Goal: Transaction & Acquisition: Purchase product/service

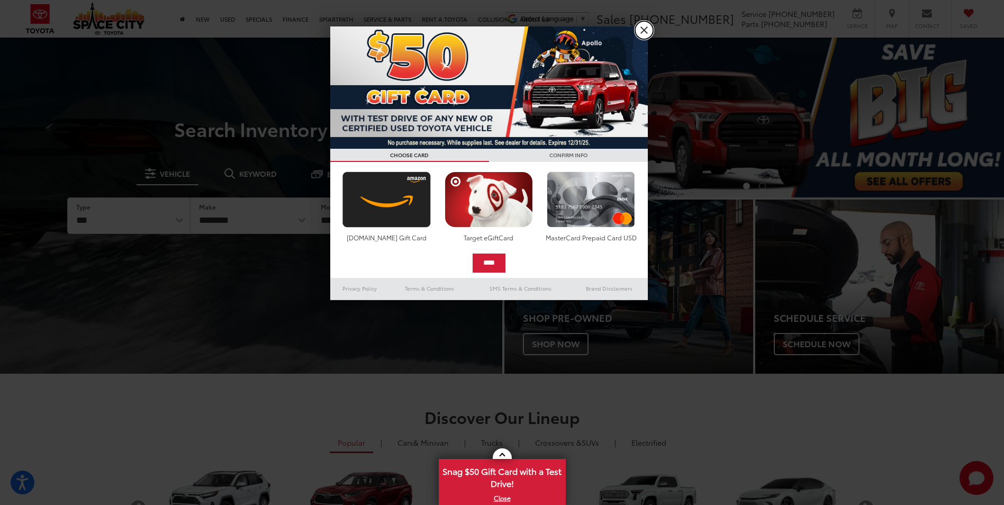
click at [639, 33] on link "X" at bounding box center [644, 30] width 18 height 18
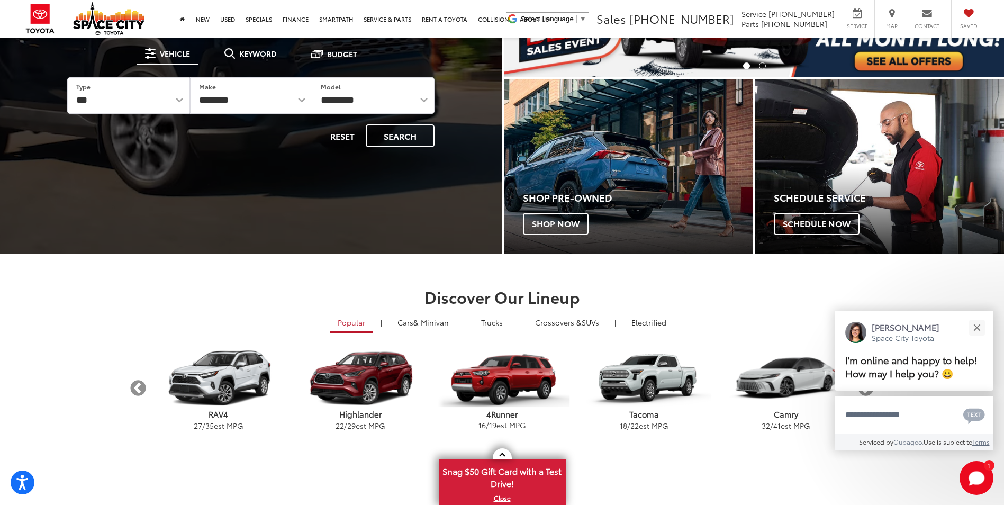
scroll to position [106, 0]
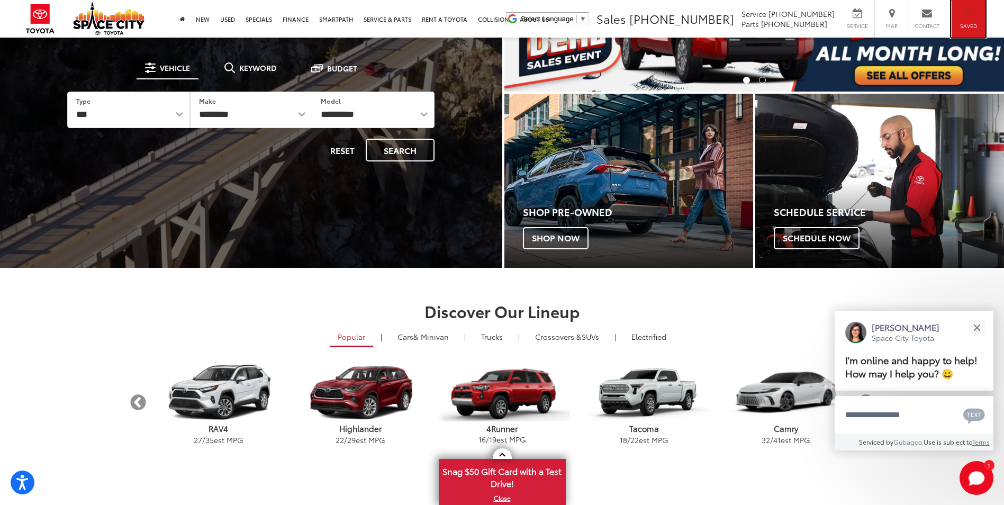
click at [970, 18] on div "Saved" at bounding box center [968, 19] width 34 height 38
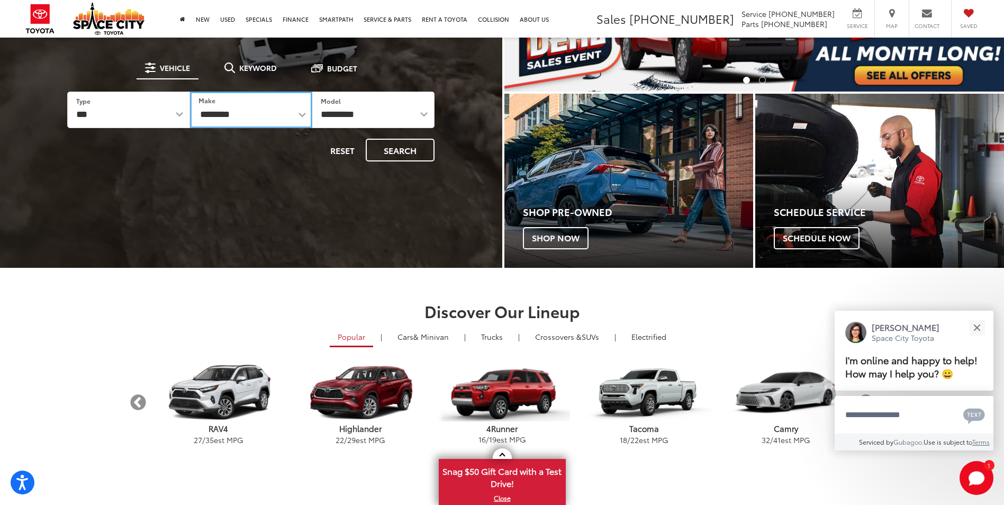
click at [255, 113] on select "**********" at bounding box center [251, 110] width 122 height 37
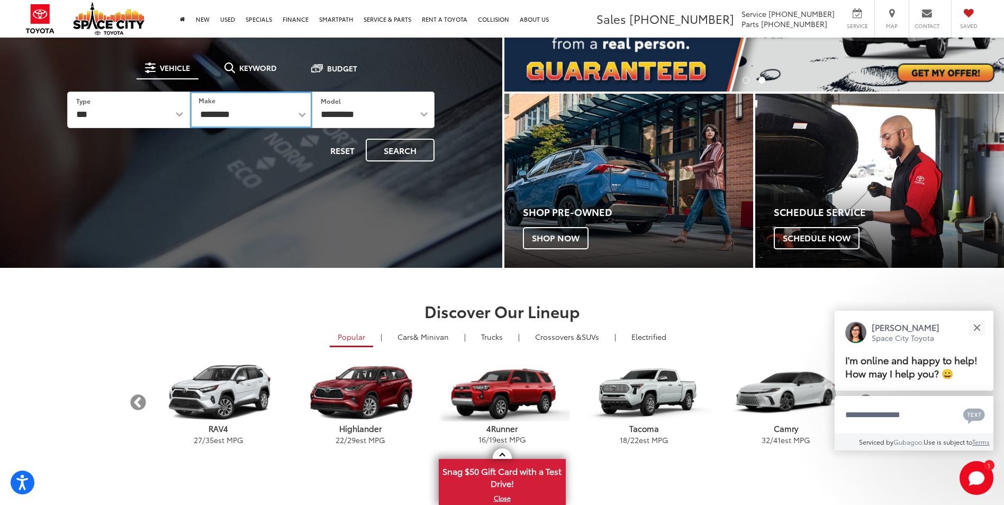
select select "******"
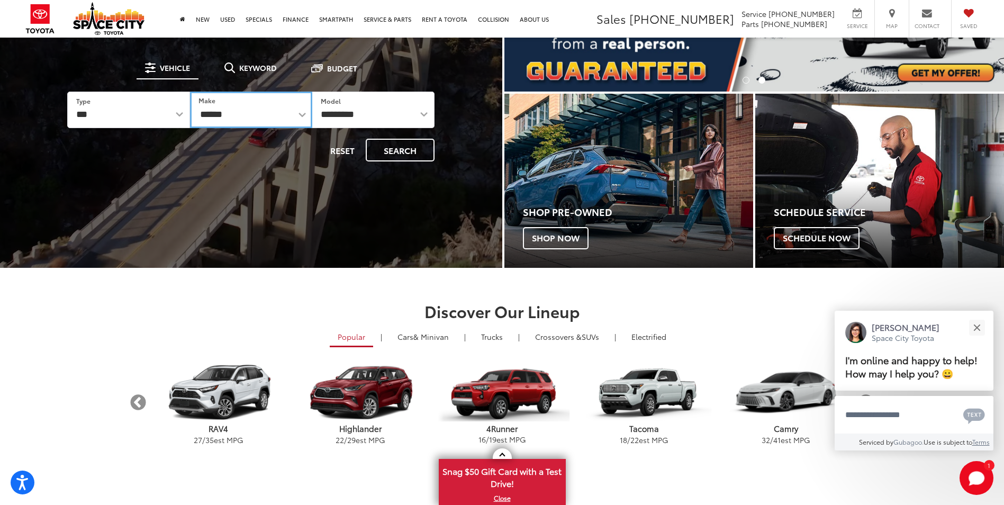
click at [190, 92] on select "**********" at bounding box center [251, 110] width 122 height 37
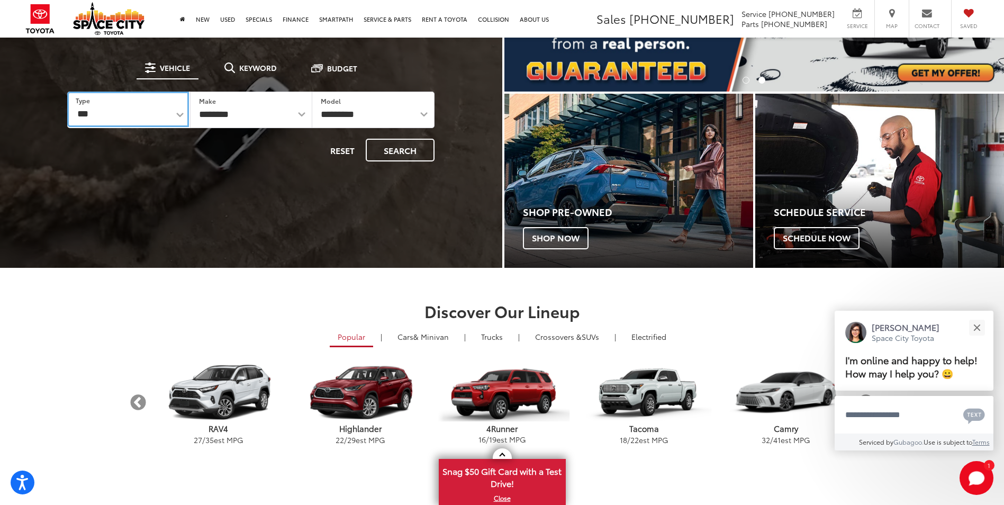
click at [171, 106] on select "*** *** **** *********" at bounding box center [127, 109] width 121 height 35
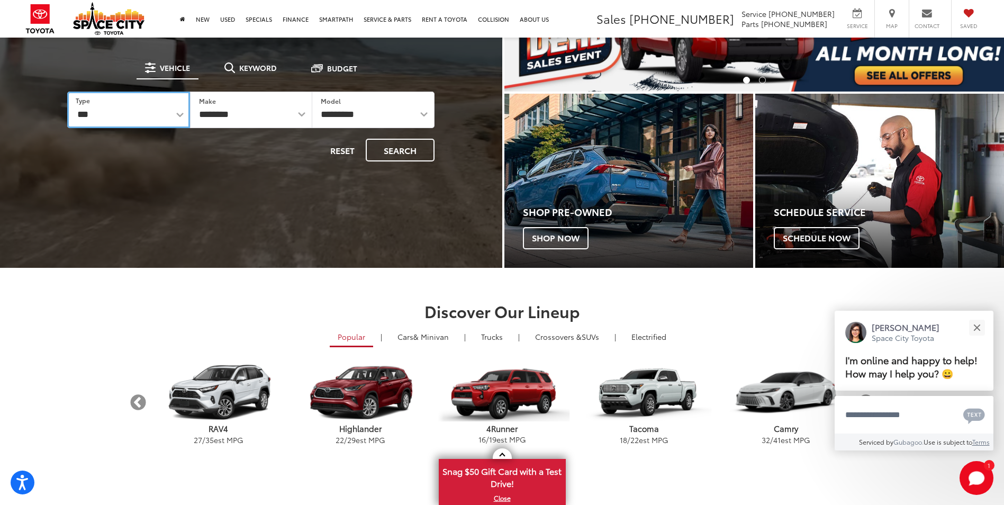
select select "********"
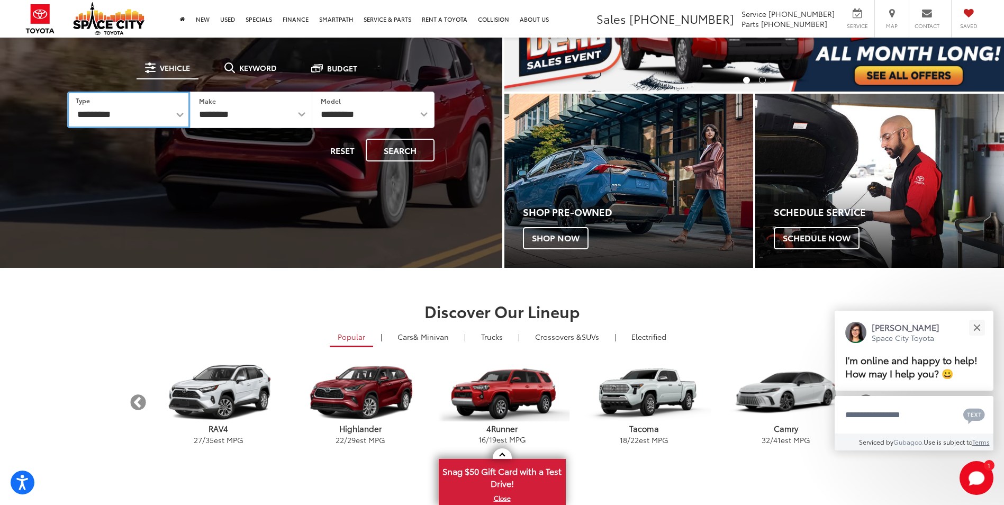
click at [67, 92] on select "*** *** **** *********" at bounding box center [128, 110] width 122 height 37
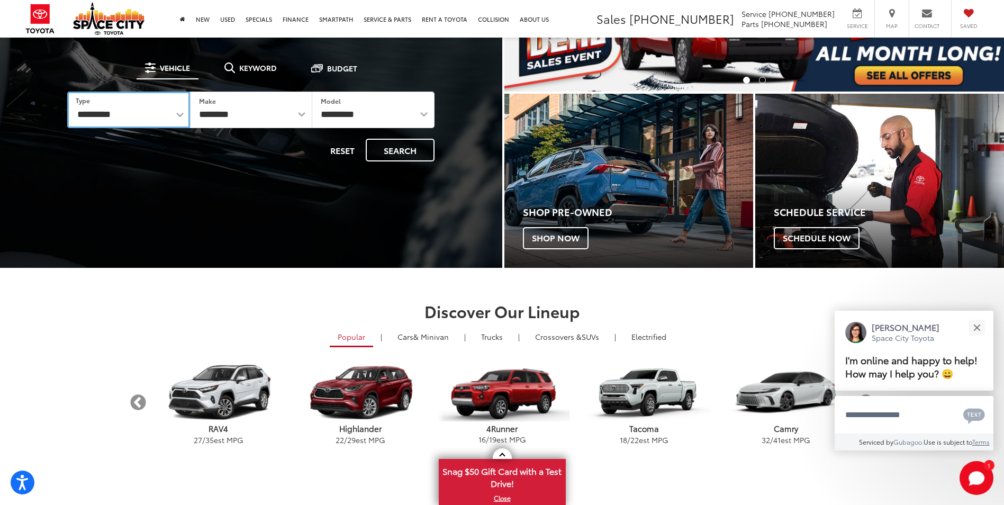
select select "******"
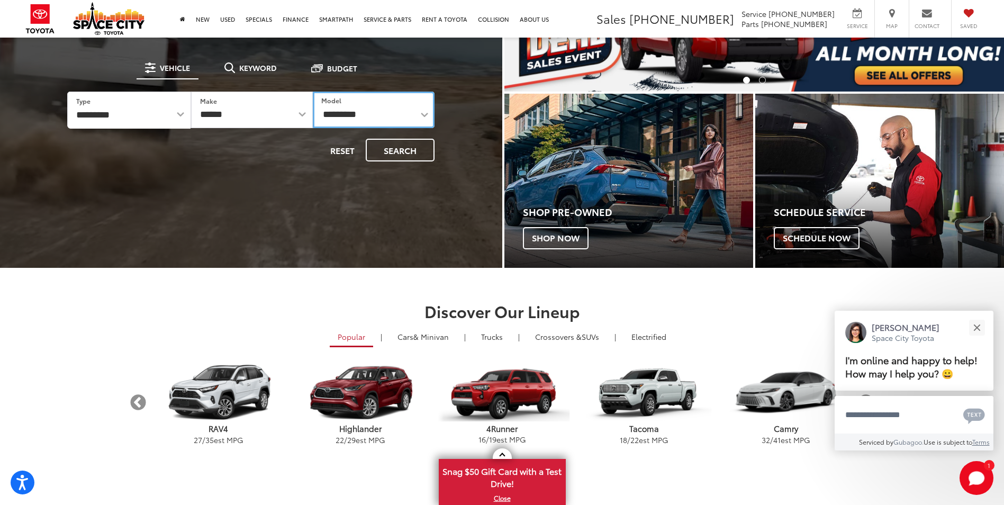
click at [366, 114] on select "**********" at bounding box center [374, 110] width 122 height 37
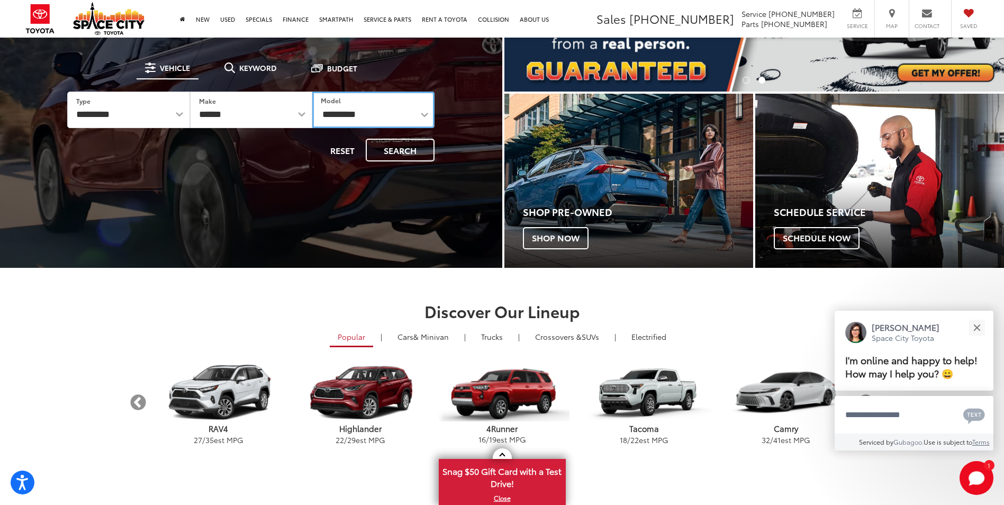
select select "**********"
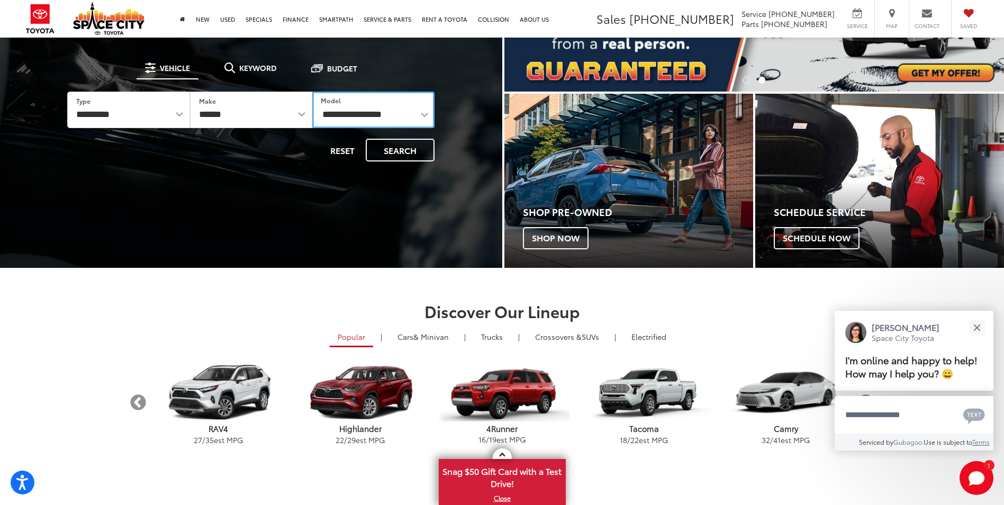
click at [312, 92] on select "**********" at bounding box center [373, 110] width 122 height 37
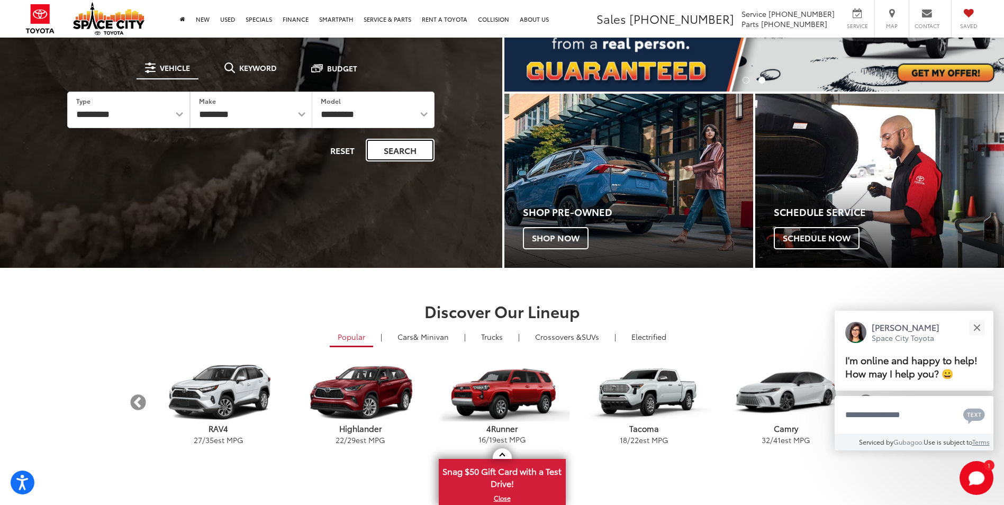
click at [406, 151] on button "Search" at bounding box center [400, 150] width 69 height 23
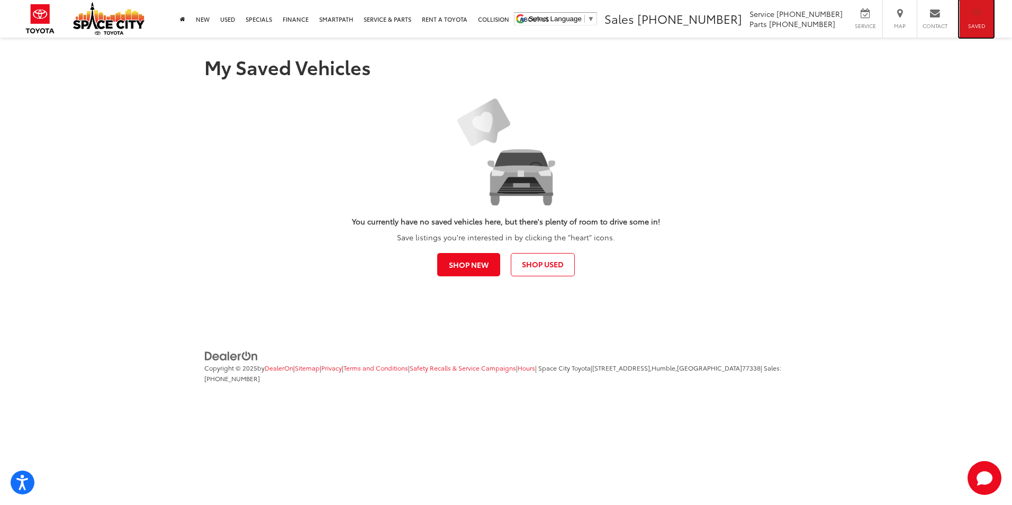
click at [970, 11] on div "Saved" at bounding box center [976, 19] width 34 height 38
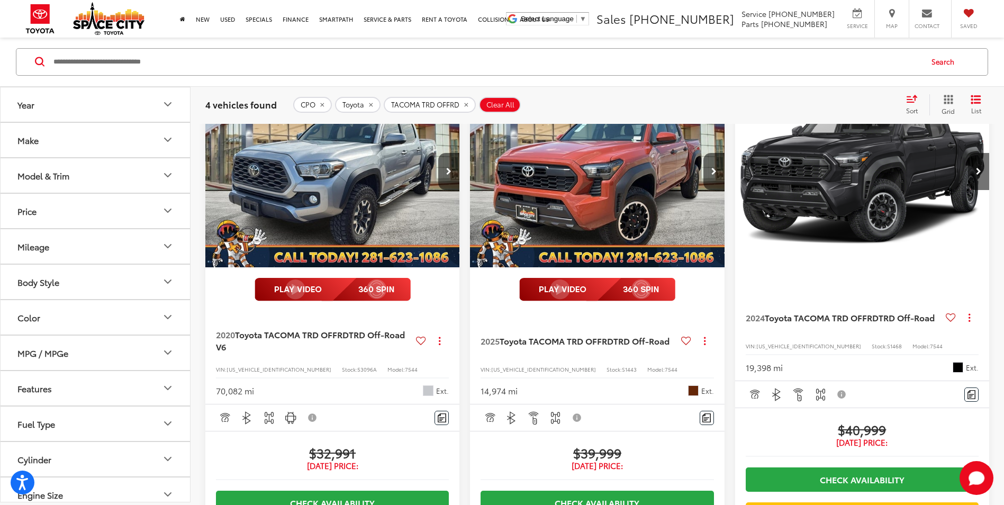
scroll to position [159, 0]
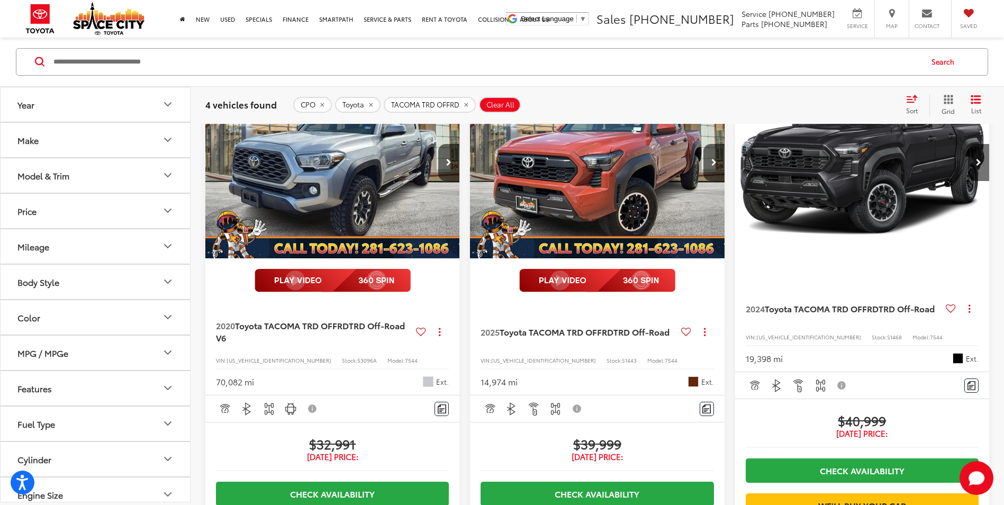
click at [689, 199] on img "2025 Toyota TACOMA TRD OFFRD TRD Off-Road 0" at bounding box center [598, 163] width 256 height 192
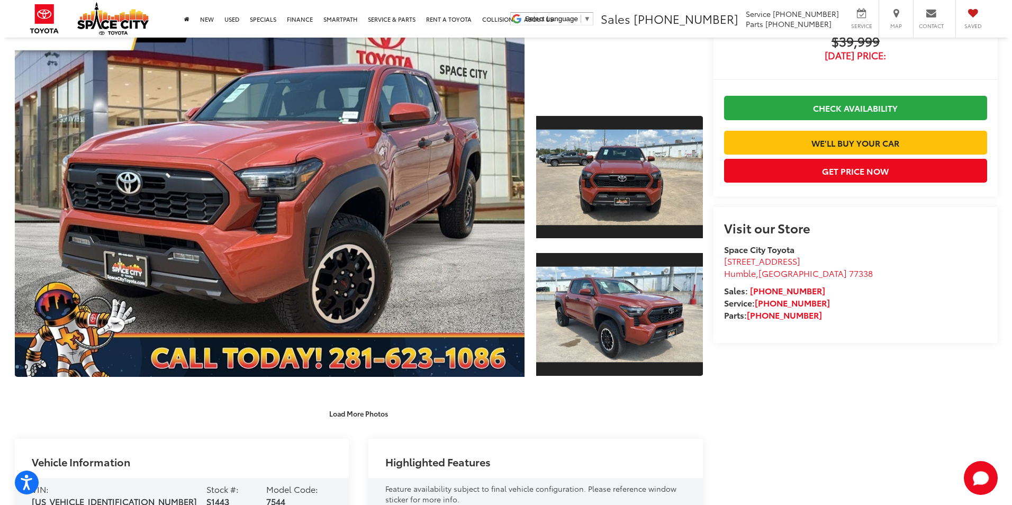
scroll to position [159, 0]
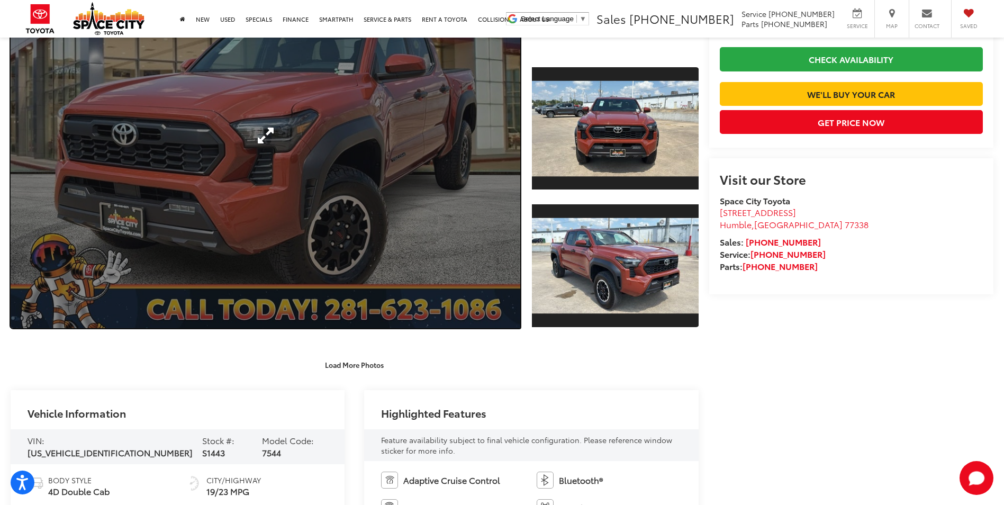
click at [496, 210] on link "Expand Photo 0" at bounding box center [266, 135] width 510 height 386
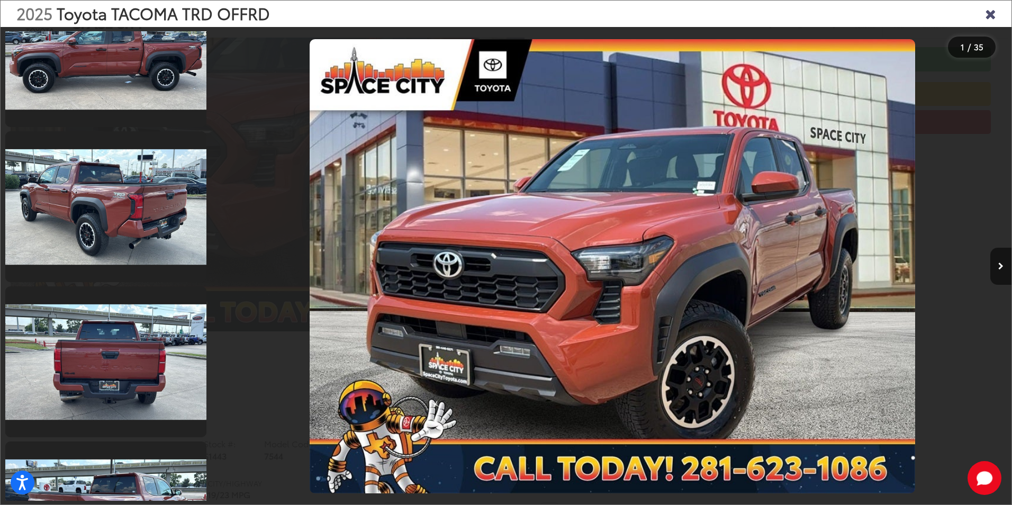
scroll to position [582, 0]
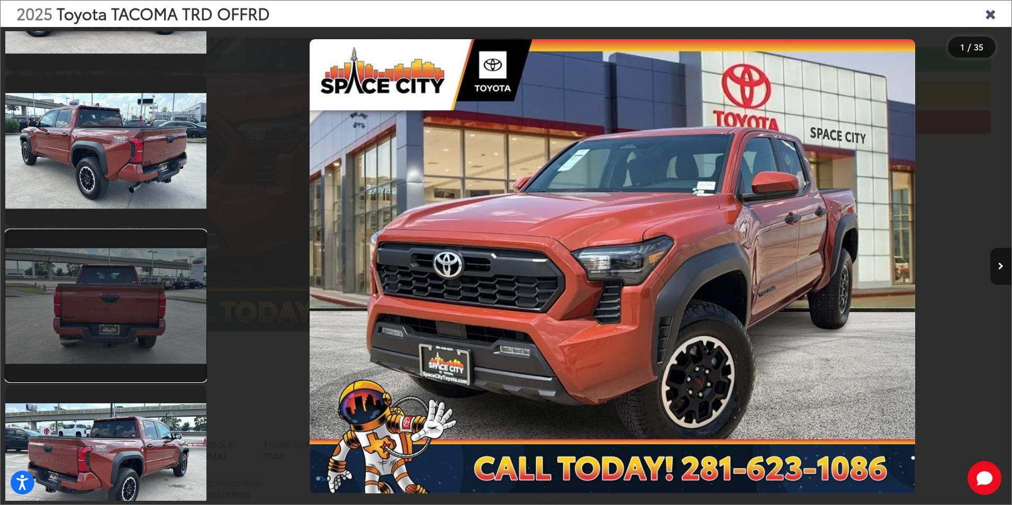
click at [143, 307] on link at bounding box center [105, 305] width 201 height 151
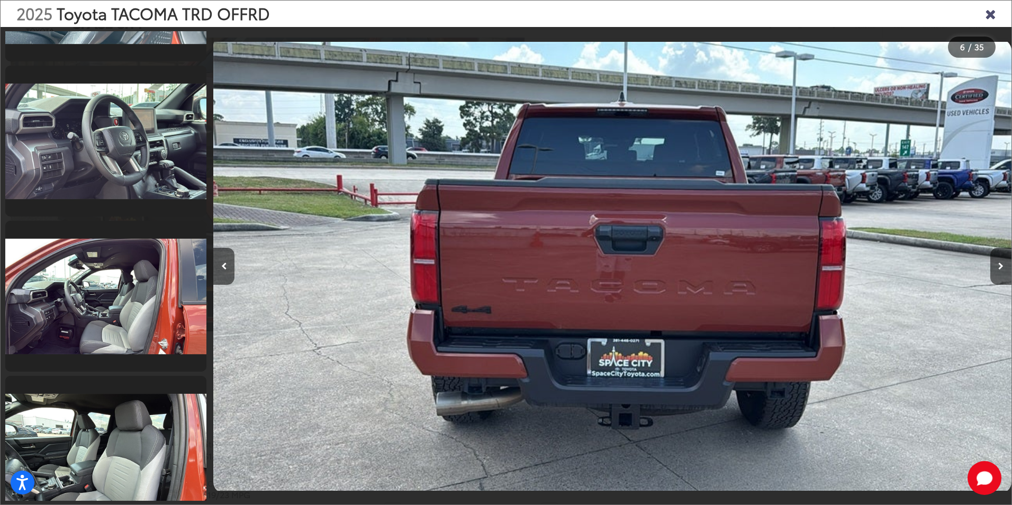
scroll to position [1603, 0]
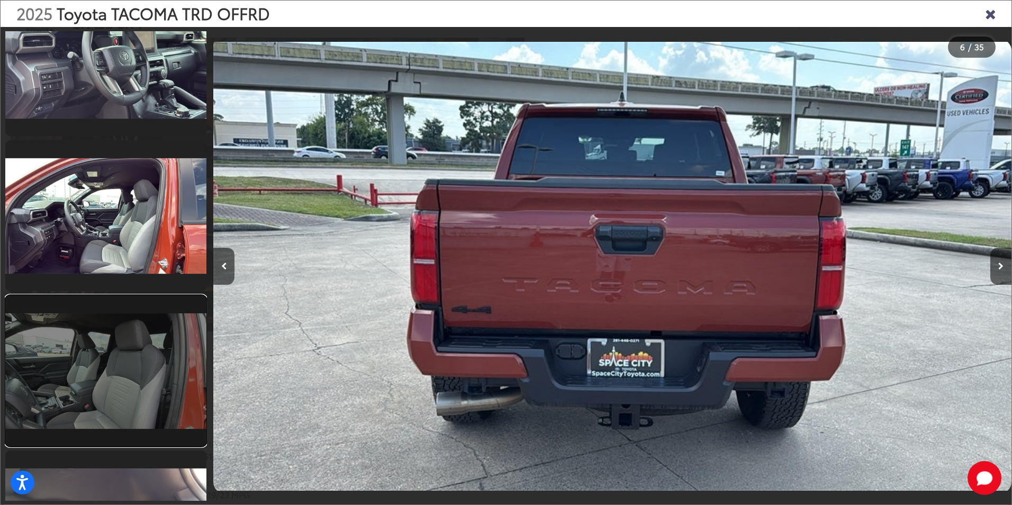
click at [129, 387] on link at bounding box center [105, 370] width 201 height 151
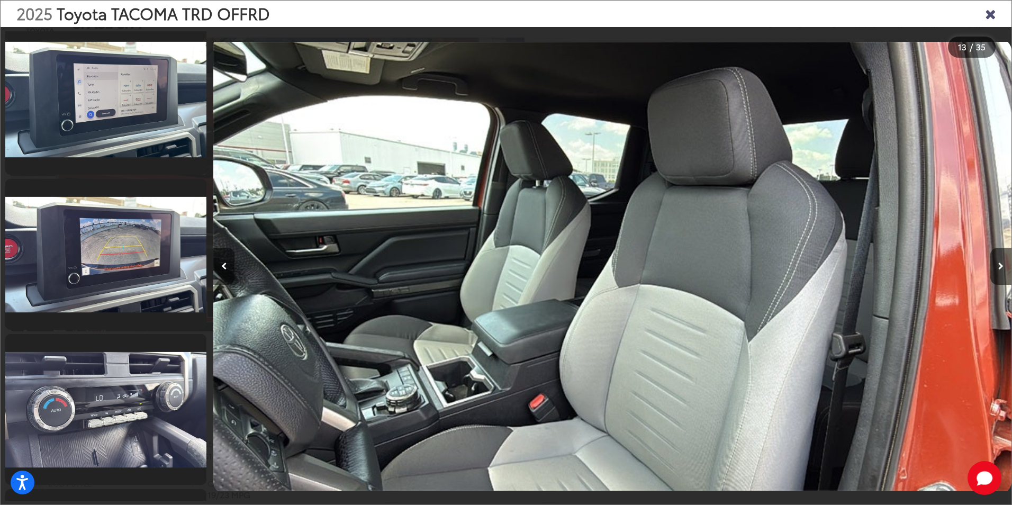
scroll to position [3272, 0]
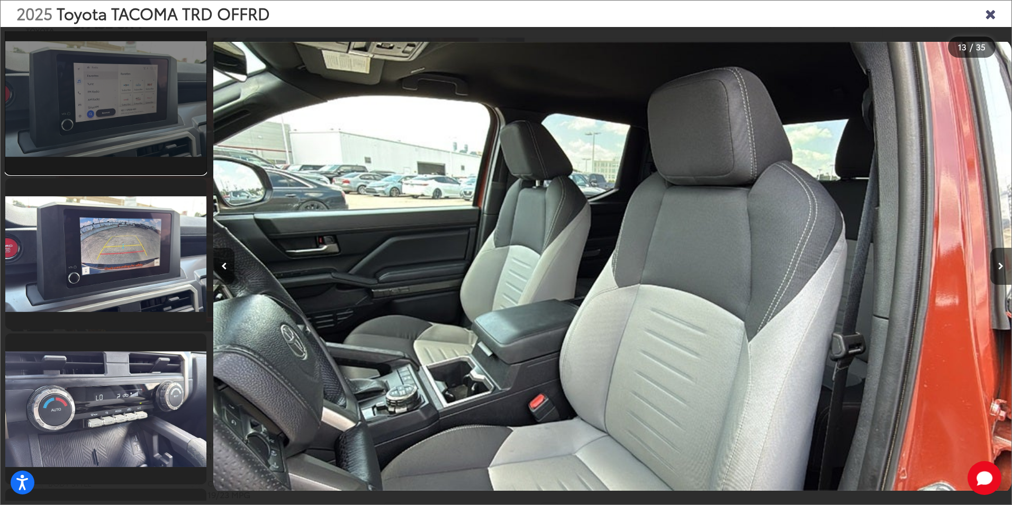
click at [143, 133] on link at bounding box center [105, 98] width 201 height 151
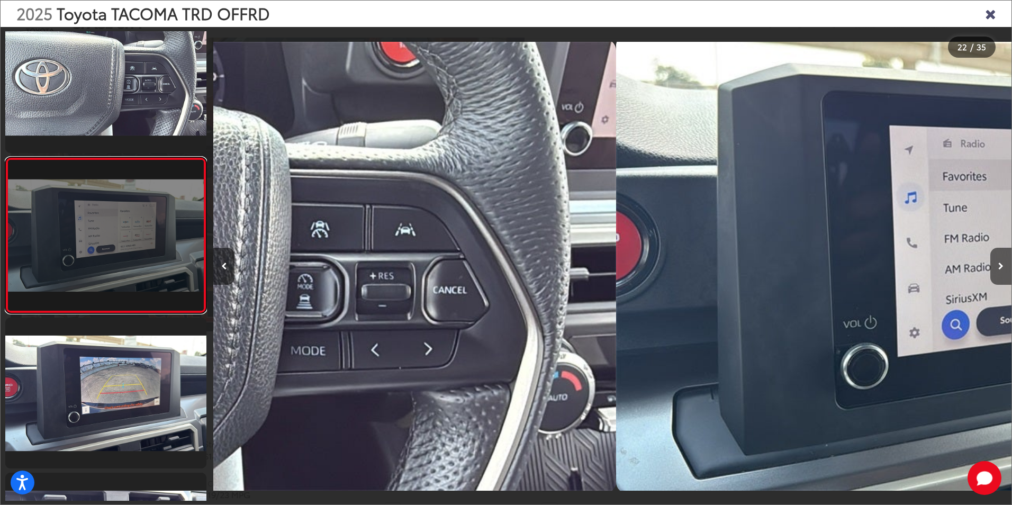
scroll to position [0, 16768]
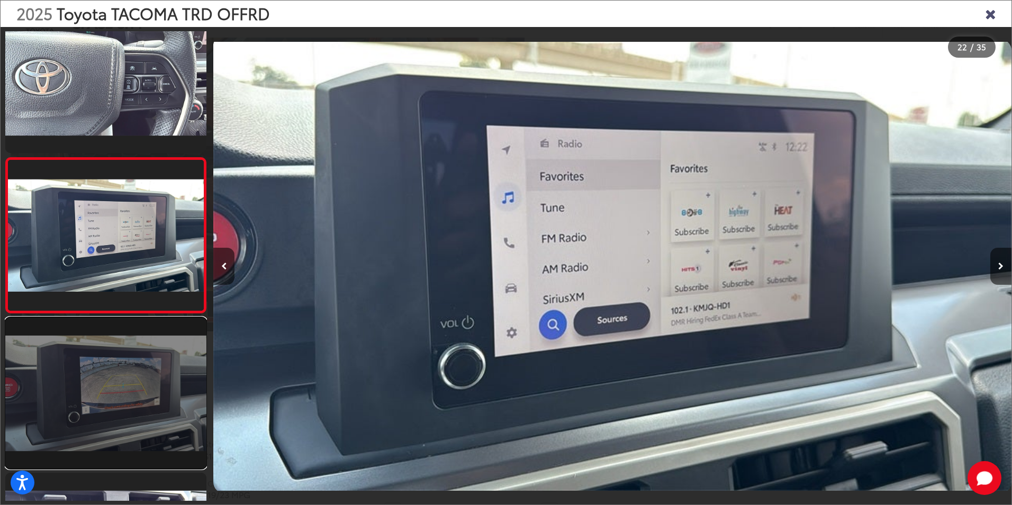
click at [171, 359] on link at bounding box center [105, 393] width 201 height 151
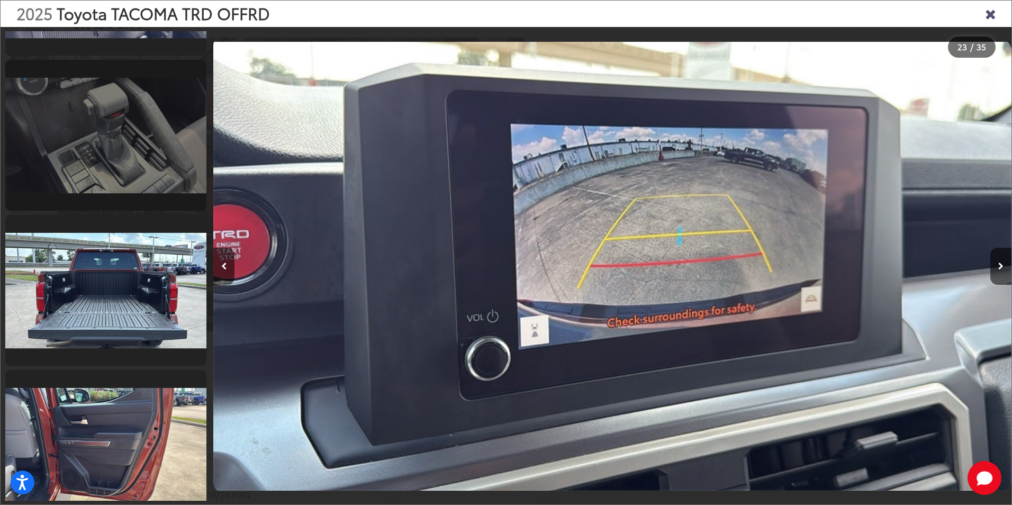
scroll to position [0, 0]
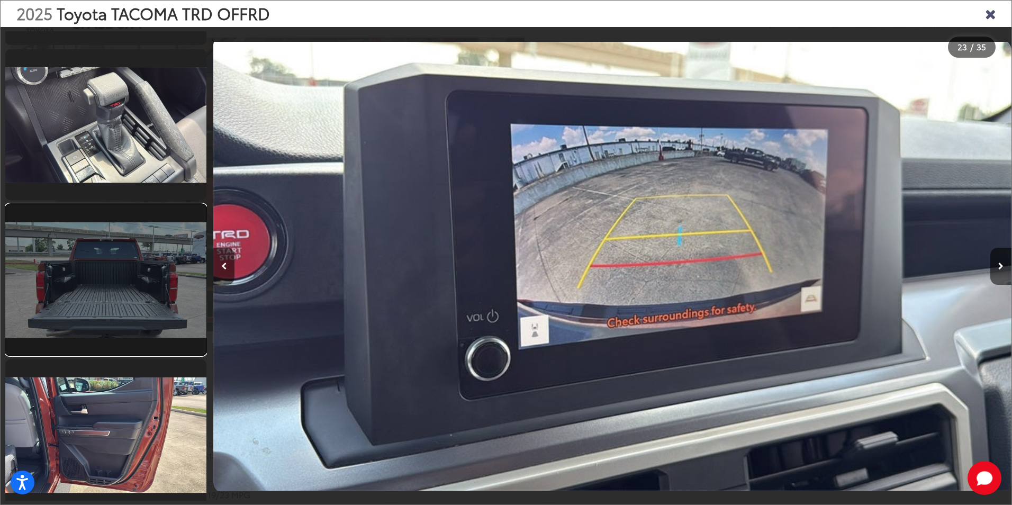
click at [95, 252] on link at bounding box center [105, 279] width 201 height 151
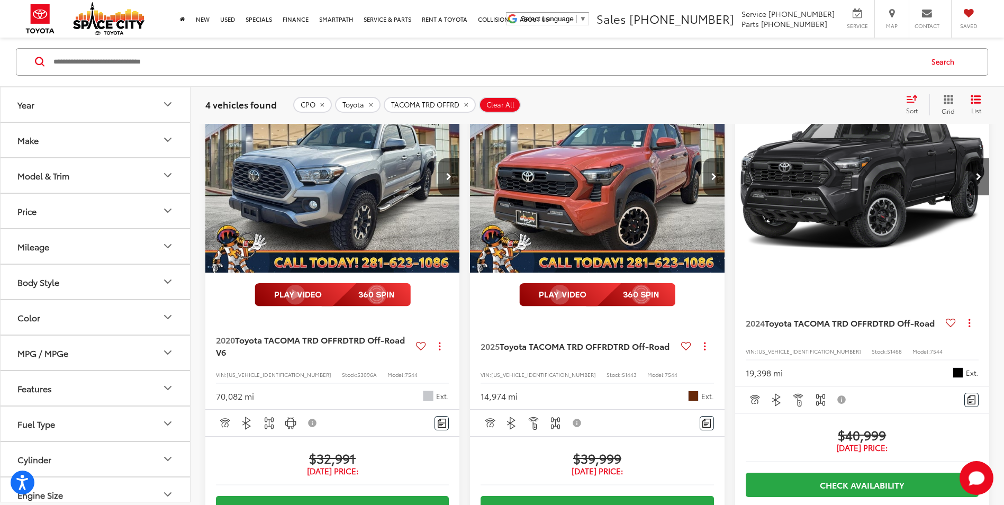
scroll to position [101, 0]
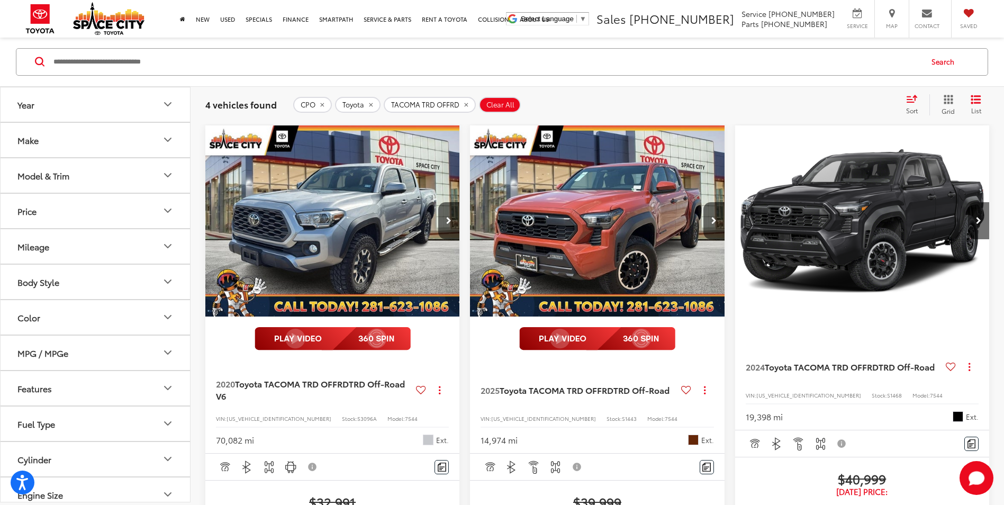
click at [400, 245] on img "2020 Toyota TACOMA TRD OFFRD TRD Off-Road V6 0" at bounding box center [333, 221] width 256 height 192
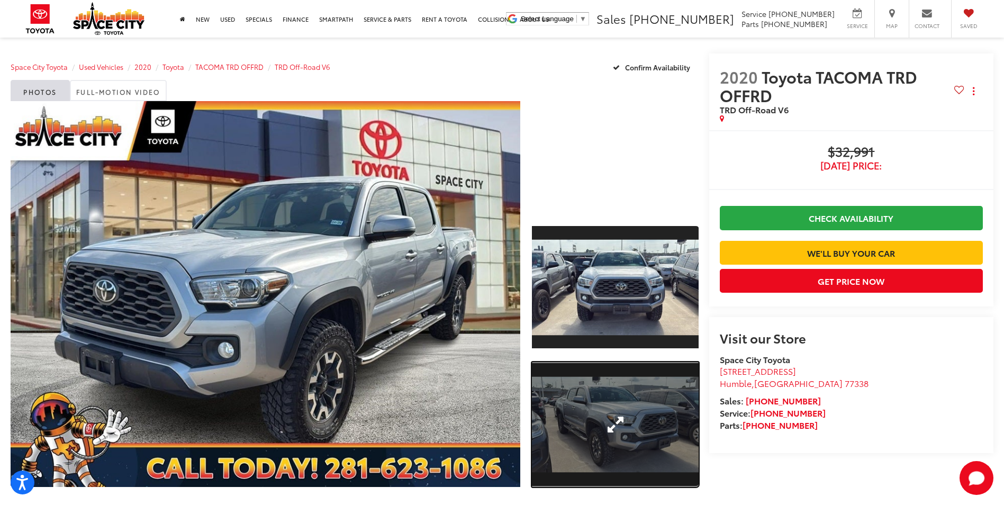
click at [597, 417] on link "Expand Photo 2" at bounding box center [615, 424] width 166 height 125
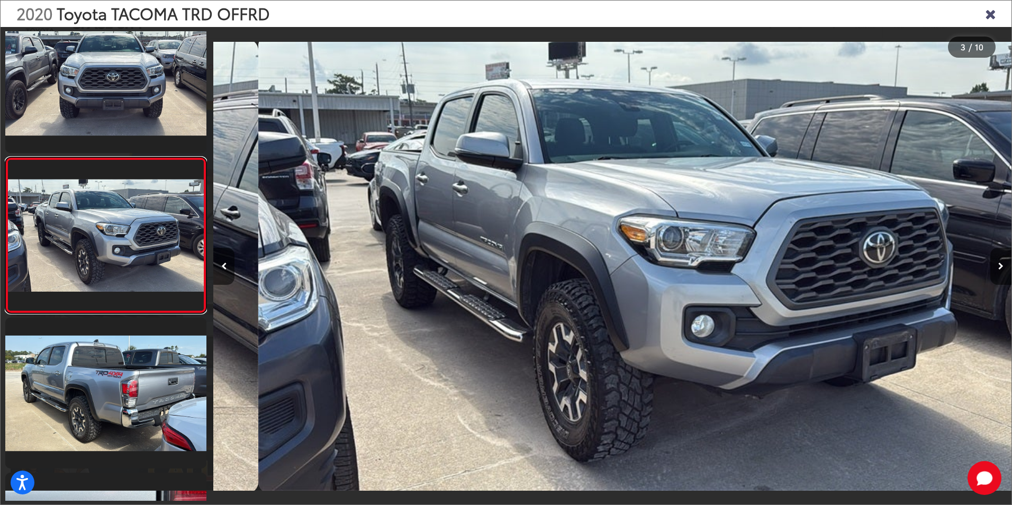
scroll to position [0, 1597]
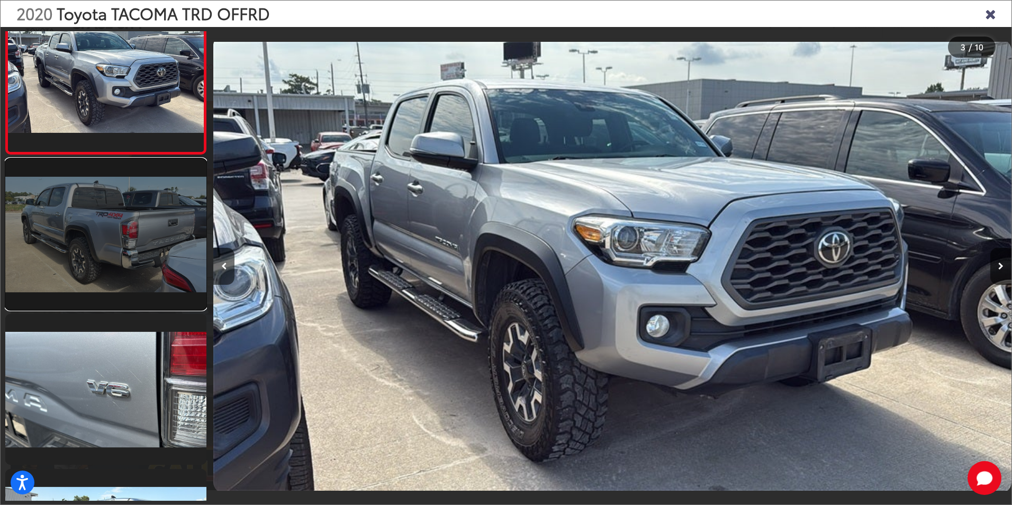
click at [124, 268] on link at bounding box center [105, 234] width 201 height 151
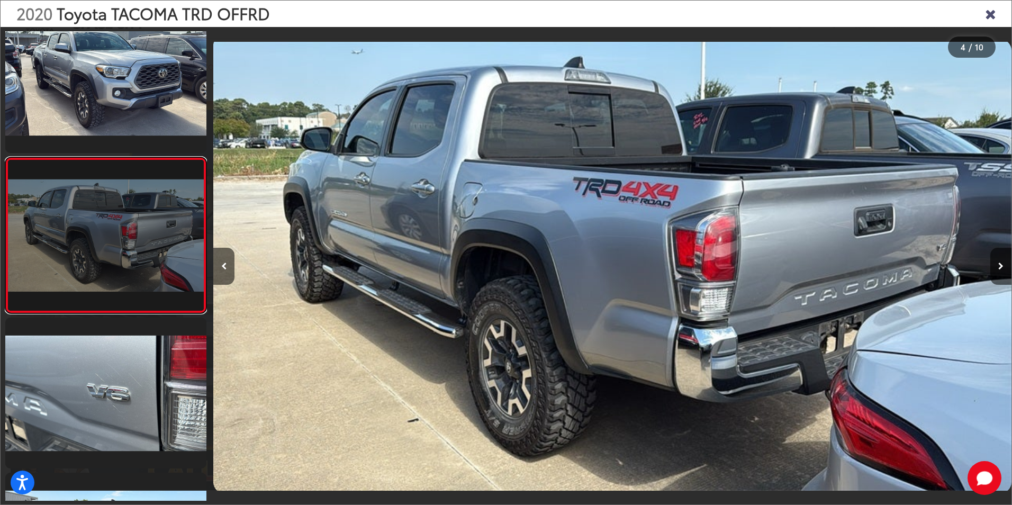
scroll to position [393, 0]
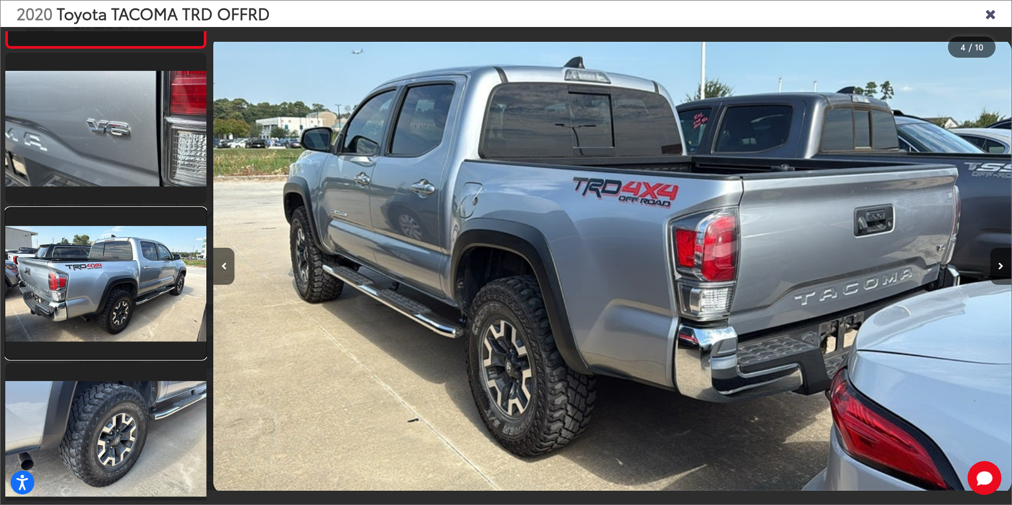
click at [124, 268] on link at bounding box center [105, 283] width 201 height 151
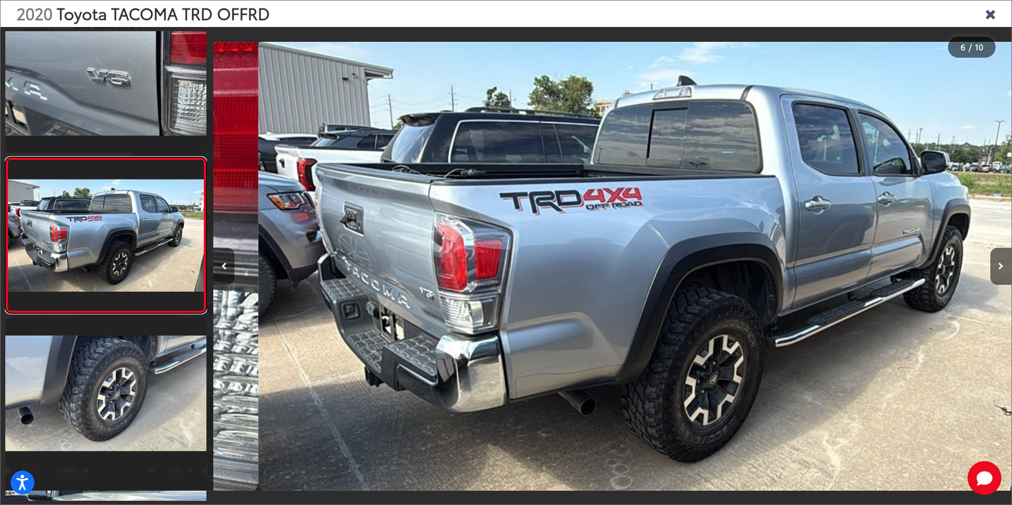
scroll to position [0, 3992]
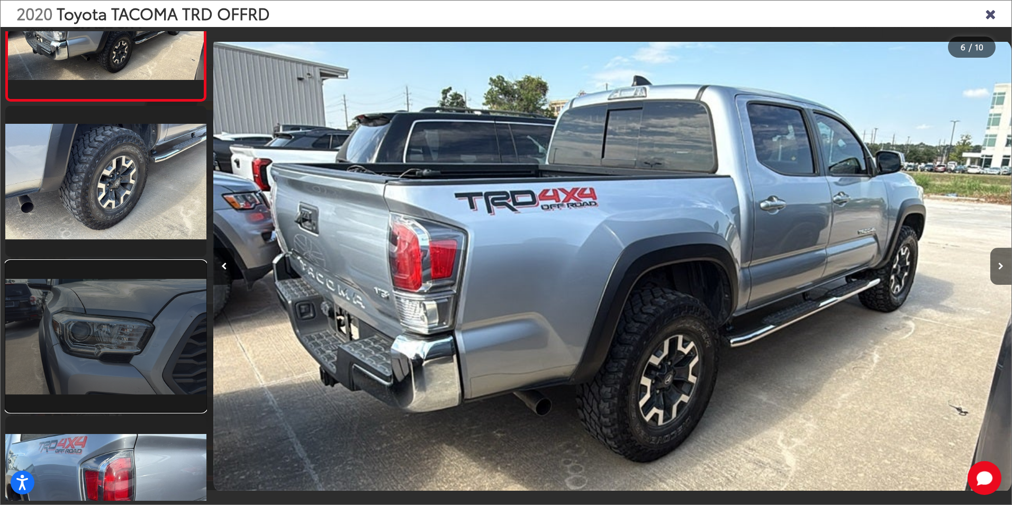
click at [105, 310] on link at bounding box center [105, 336] width 201 height 151
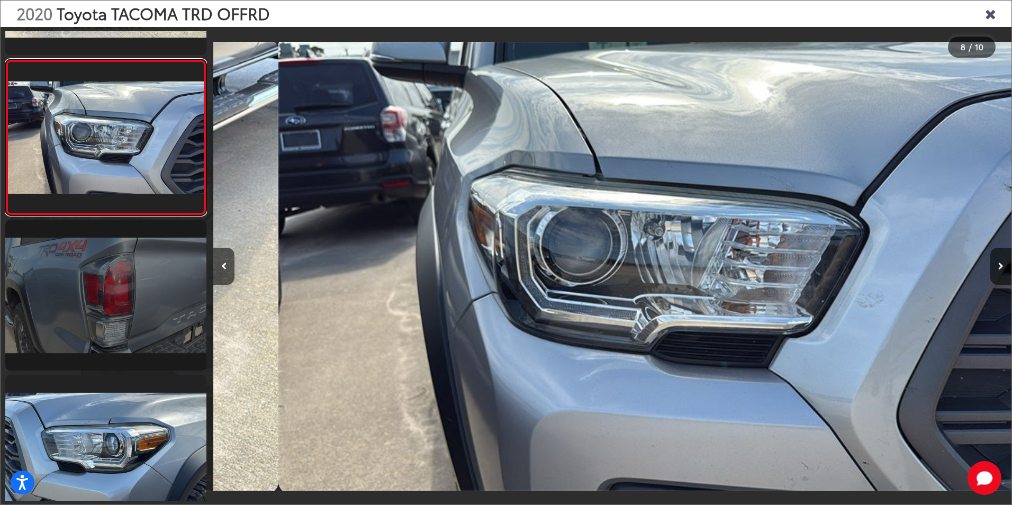
scroll to position [1066, 0]
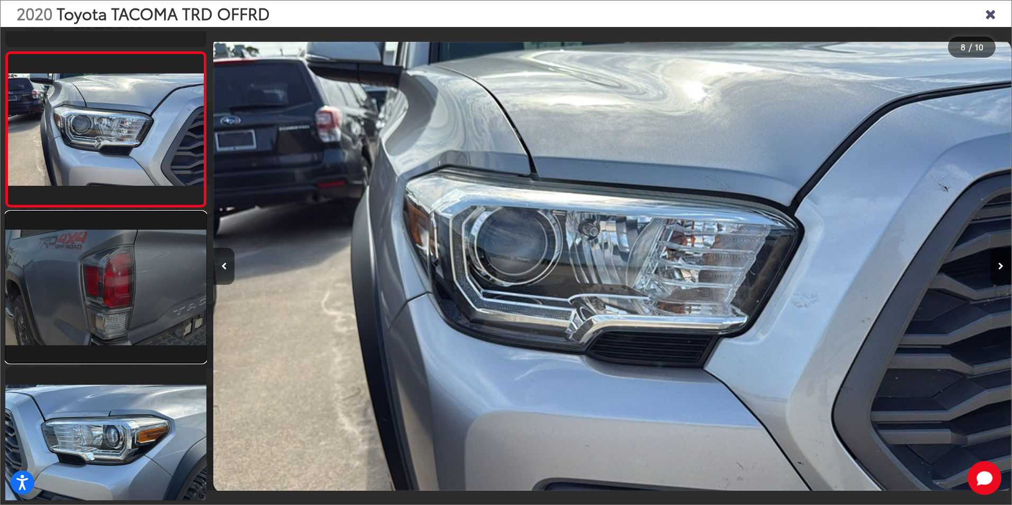
click at [106, 295] on link at bounding box center [105, 287] width 201 height 151
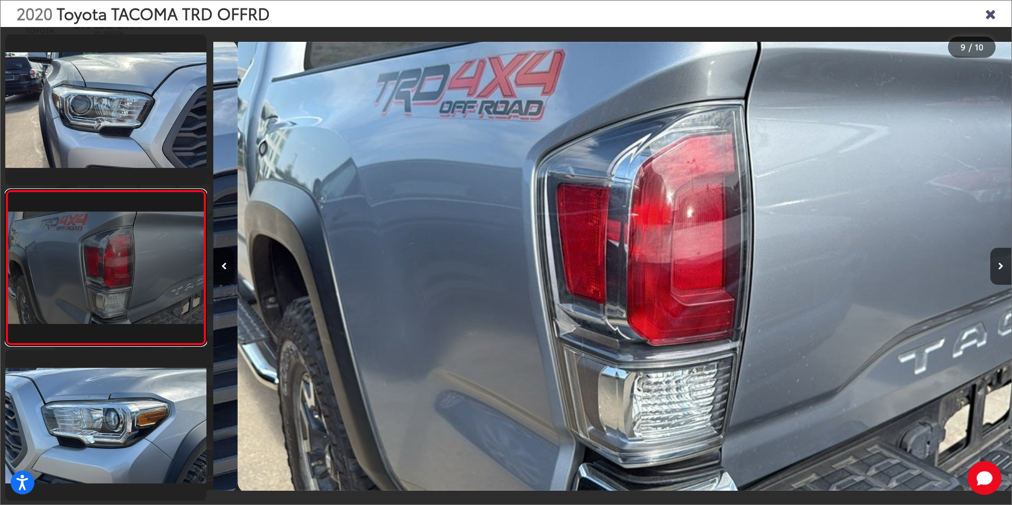
scroll to position [0, 6388]
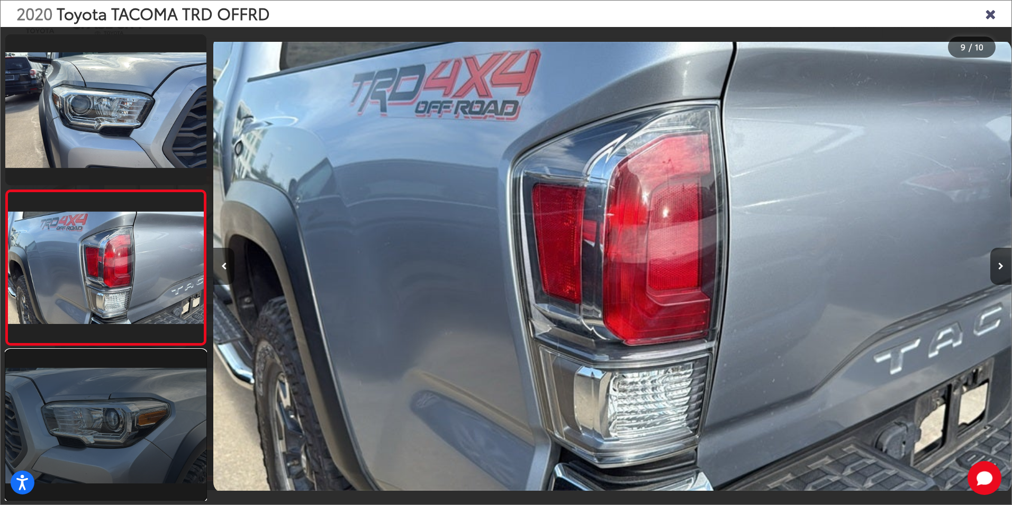
click at [138, 447] on link at bounding box center [105, 425] width 201 height 151
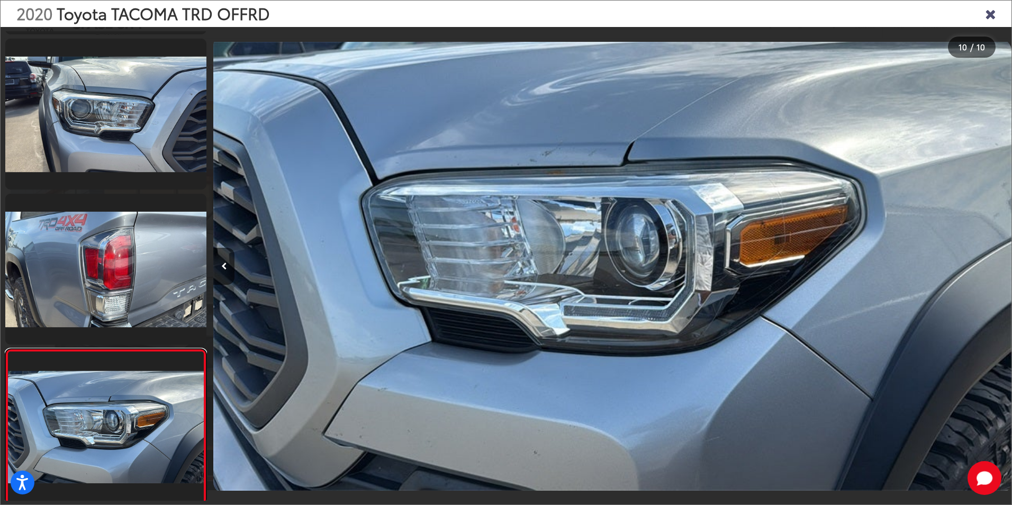
scroll to position [1083, 0]
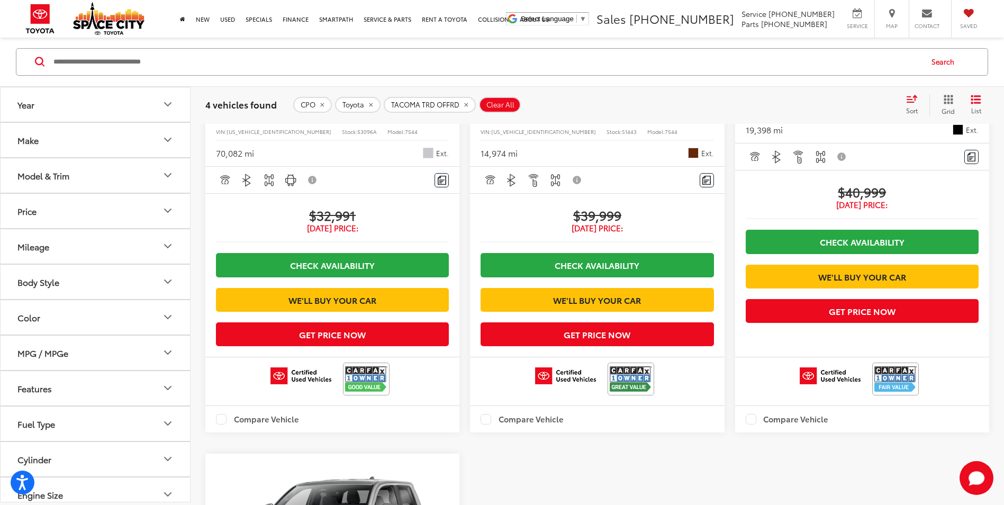
scroll to position [577, 0]
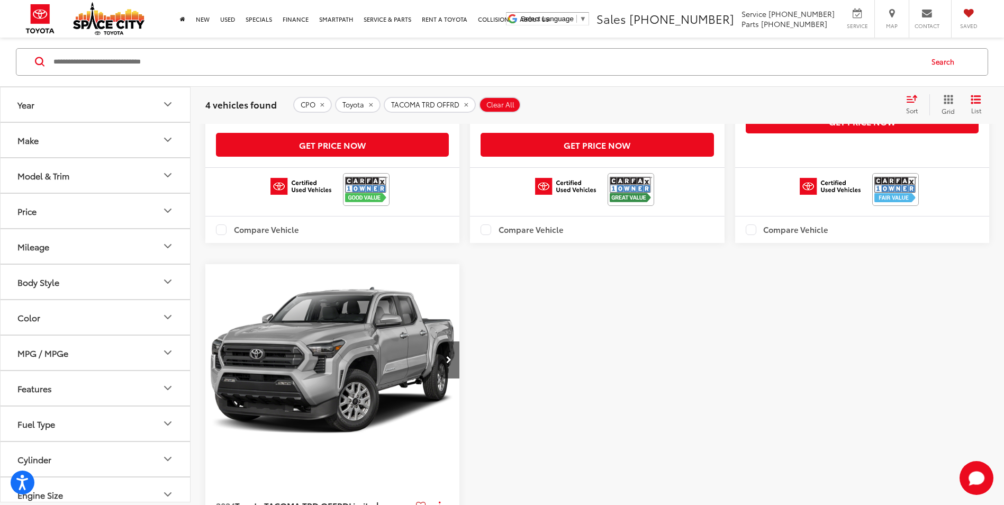
click at [166, 139] on icon "Make" at bounding box center [167, 140] width 13 height 13
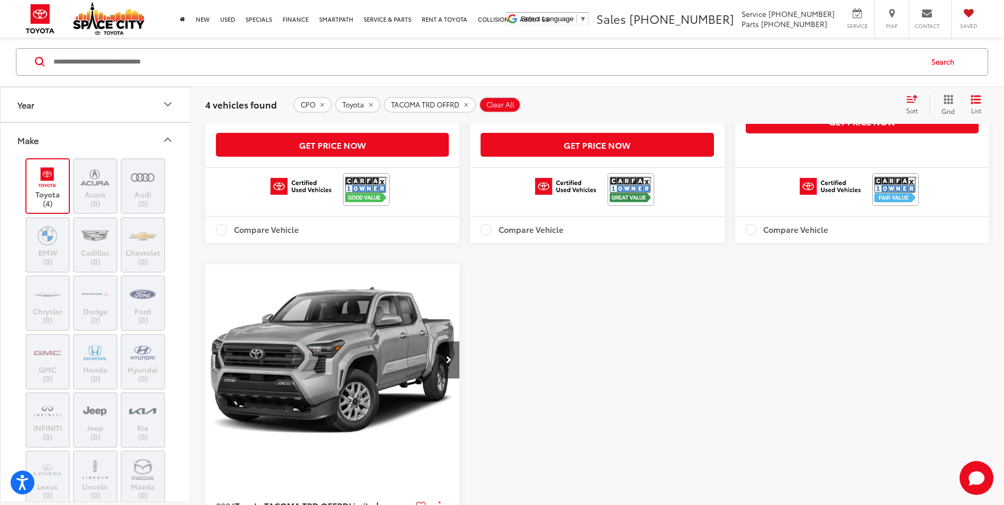
click at [60, 181] on img at bounding box center [47, 177] width 29 height 25
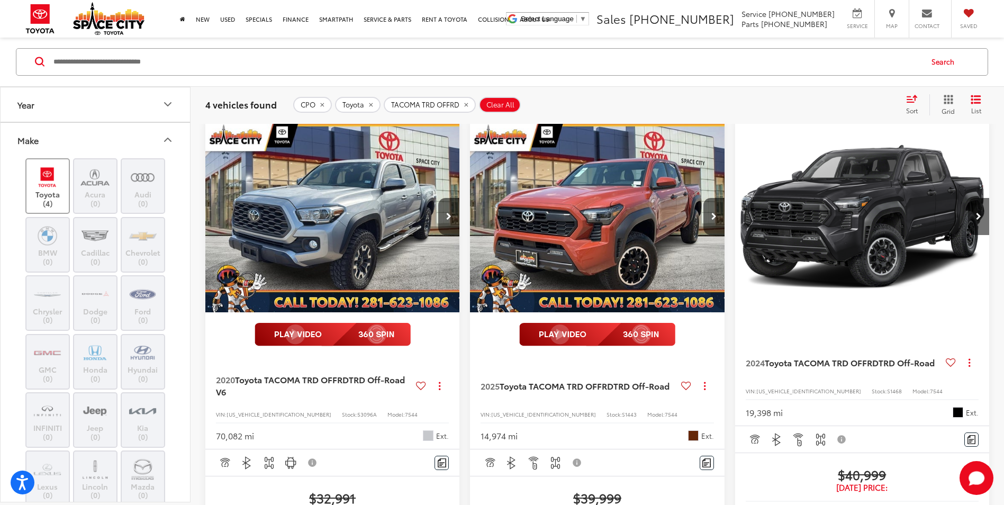
scroll to position [101, 0]
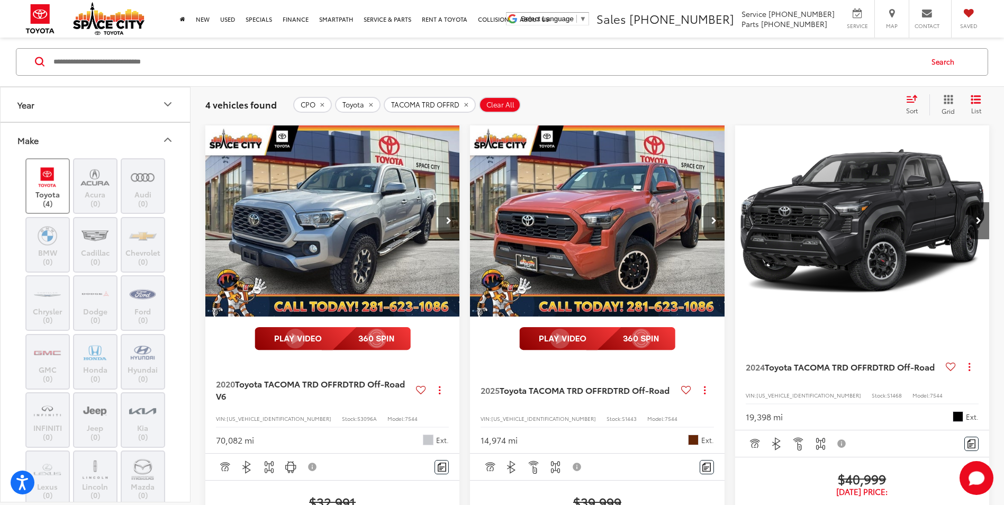
click at [54, 171] on img at bounding box center [47, 177] width 29 height 25
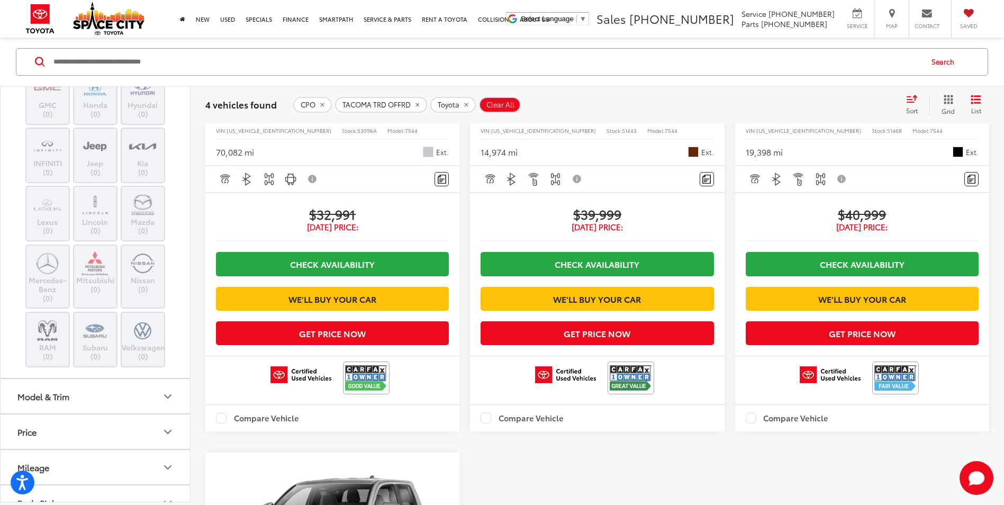
scroll to position [529, 0]
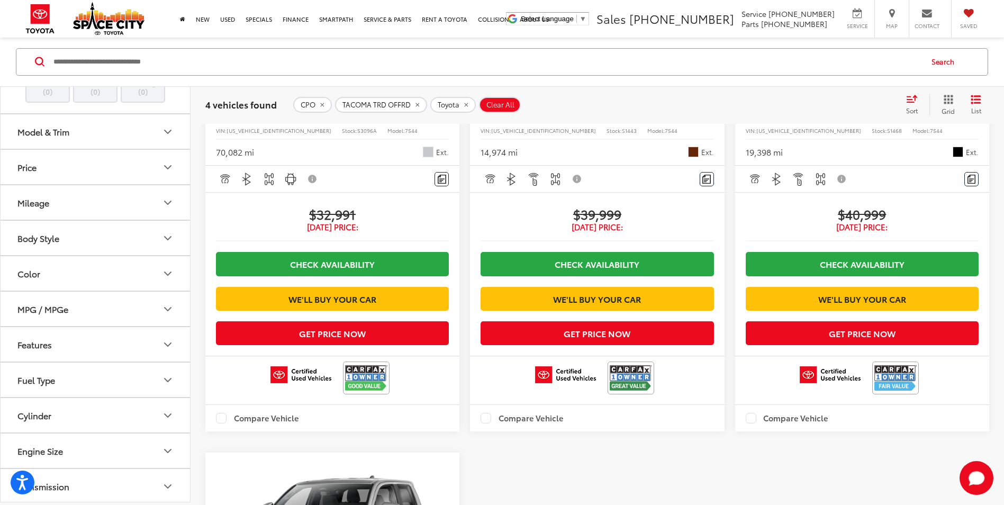
click at [142, 137] on button "Model & Trim" at bounding box center [96, 132] width 191 height 34
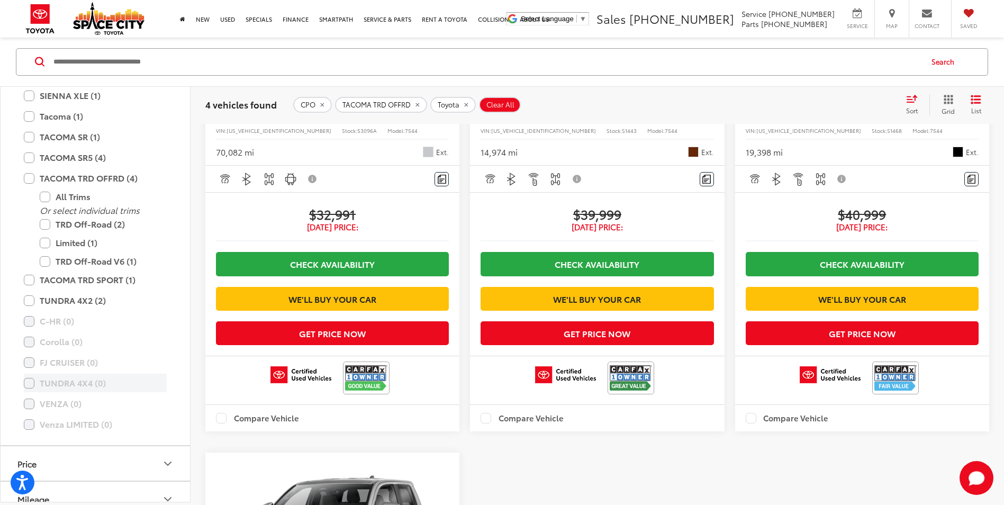
scroll to position [1006, 0]
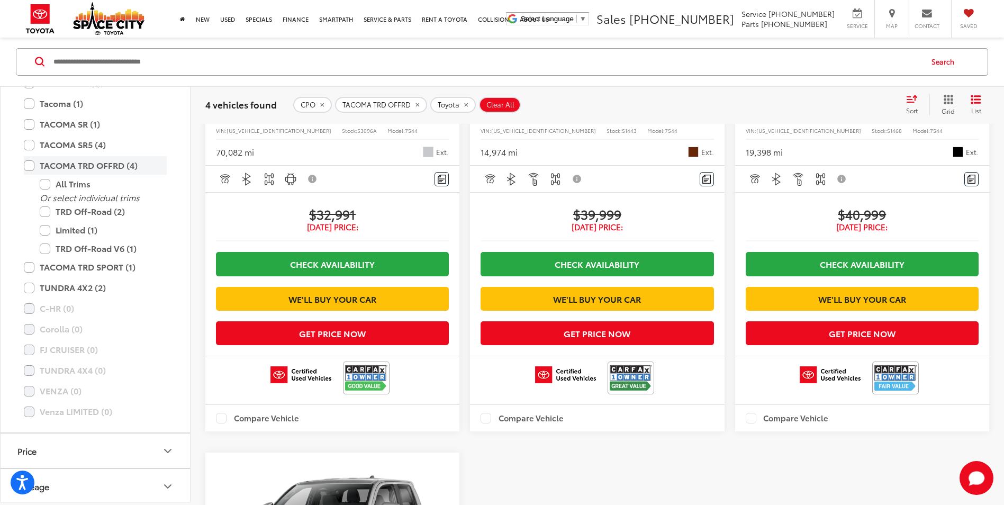
click at [31, 172] on label "TACOMA TRD OFFRD (4)" at bounding box center [95, 166] width 143 height 19
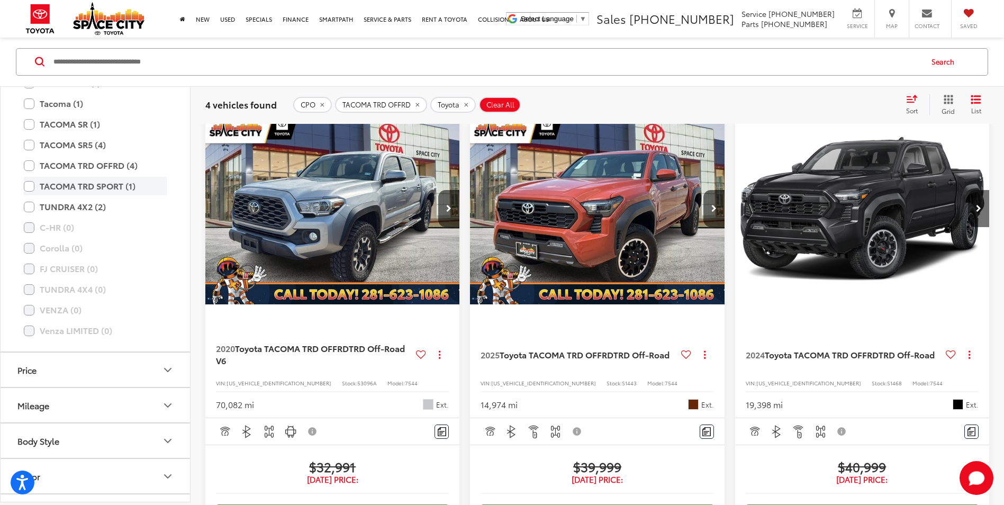
scroll to position [101, 0]
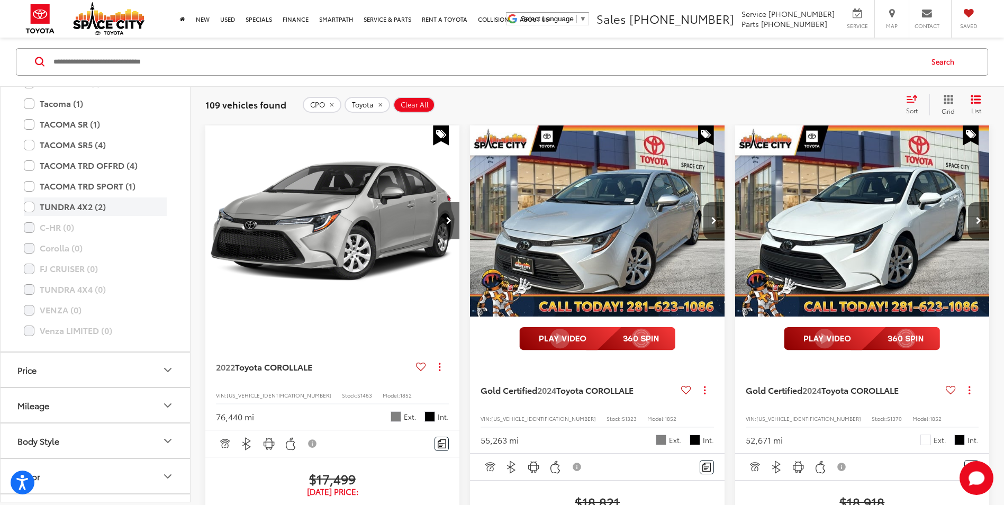
click at [29, 208] on label "TUNDRA 4X2 (2)" at bounding box center [95, 207] width 143 height 19
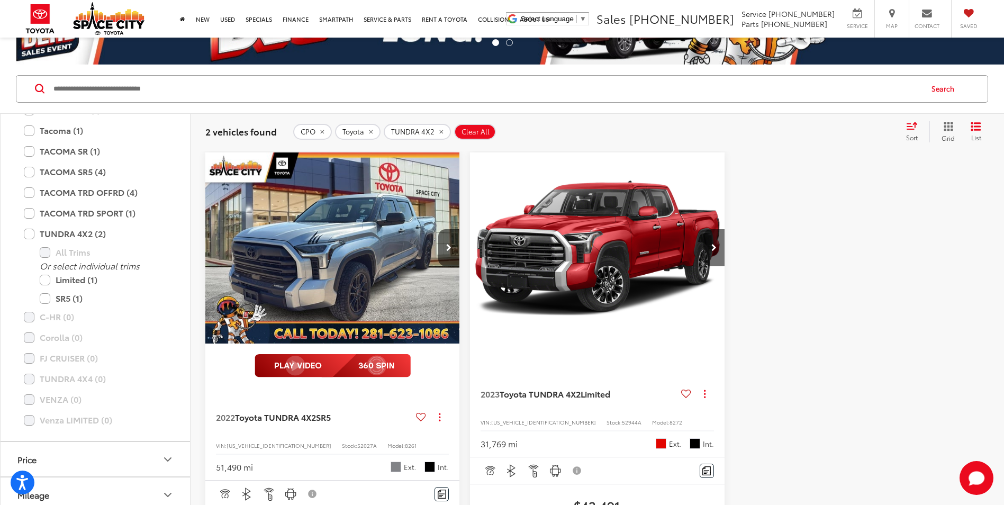
scroll to position [48, 0]
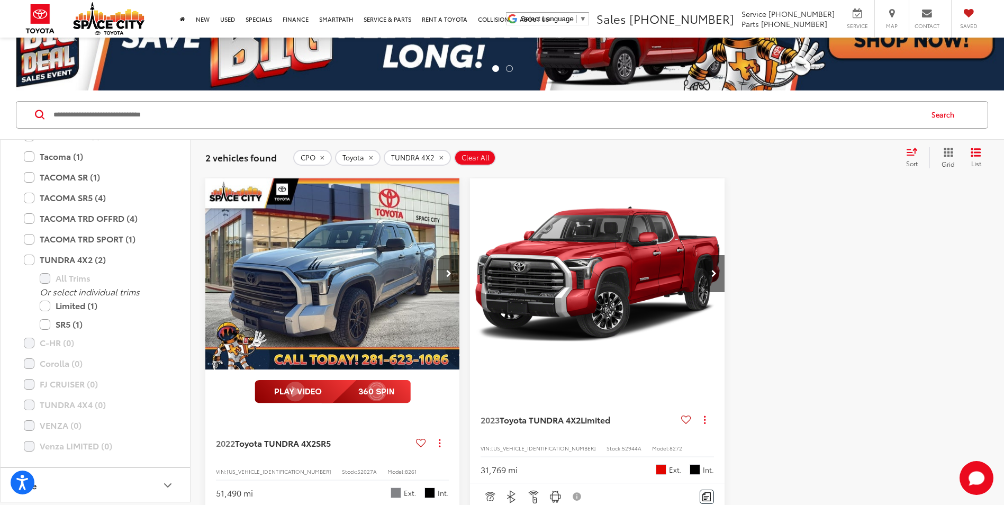
click at [390, 264] on img "2022 Toyota TUNDRA 4X2 SR5 0" at bounding box center [333, 274] width 256 height 192
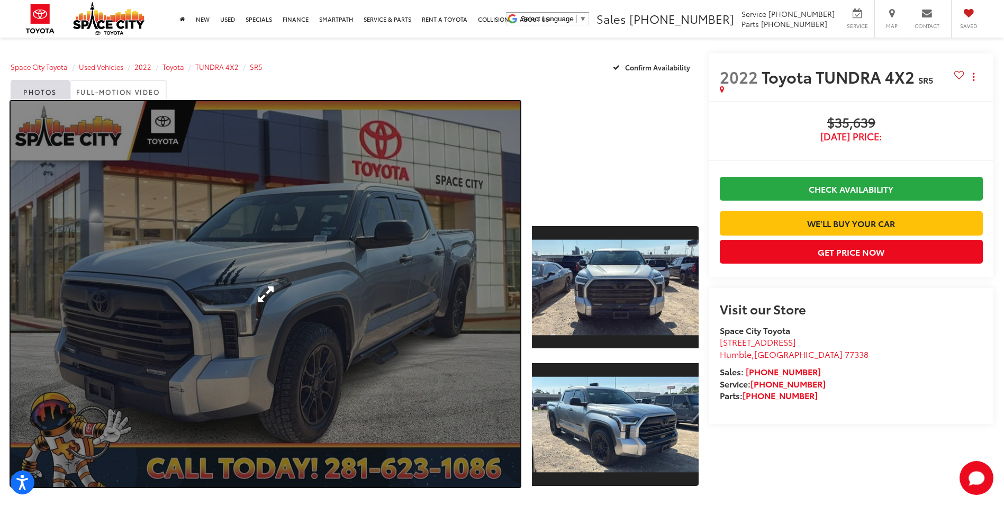
click at [439, 297] on link "Expand Photo 0" at bounding box center [266, 294] width 510 height 386
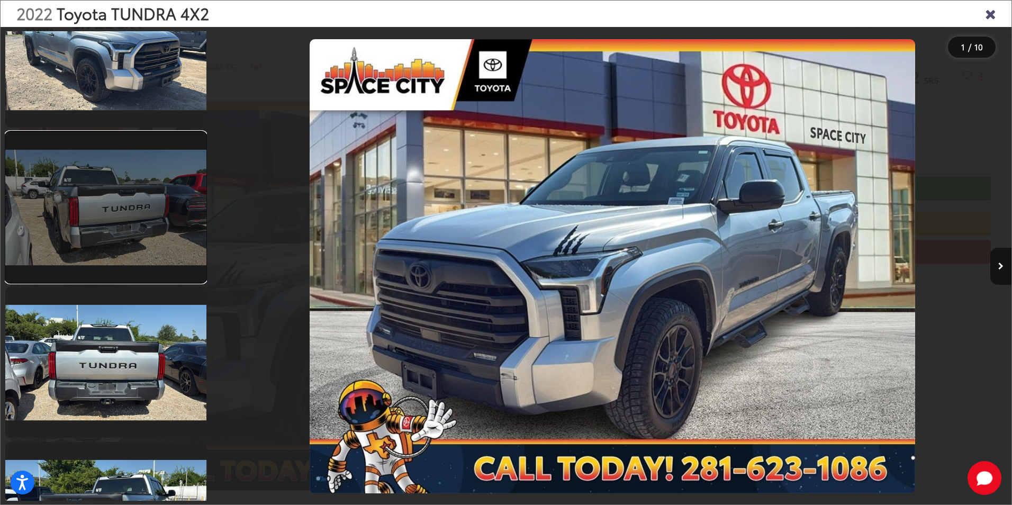
click at [130, 214] on link at bounding box center [105, 207] width 201 height 151
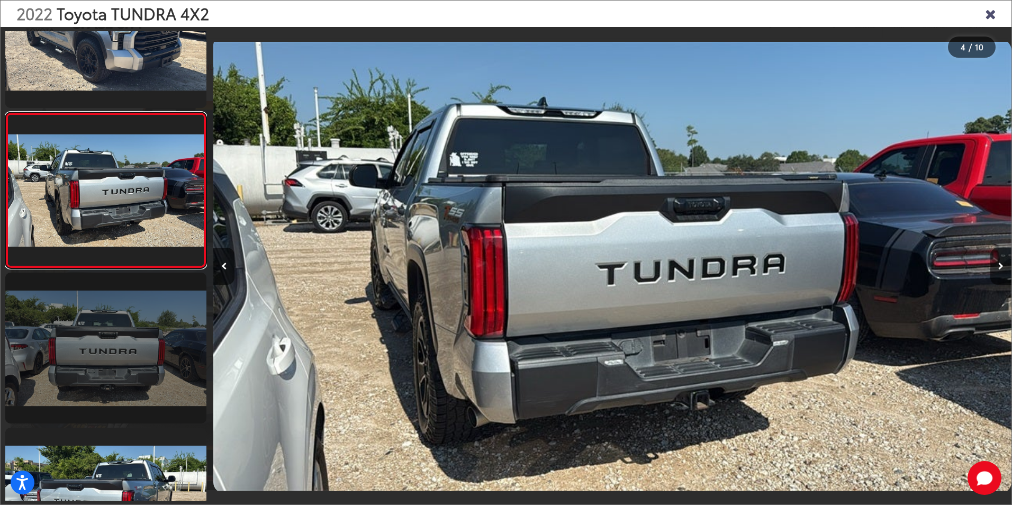
scroll to position [499, 0]
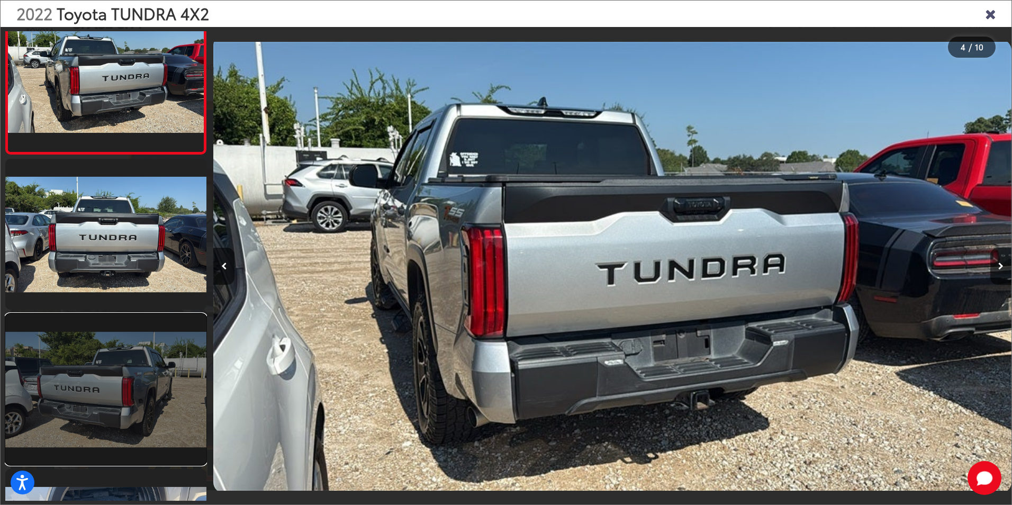
click at [119, 369] on link at bounding box center [105, 389] width 201 height 151
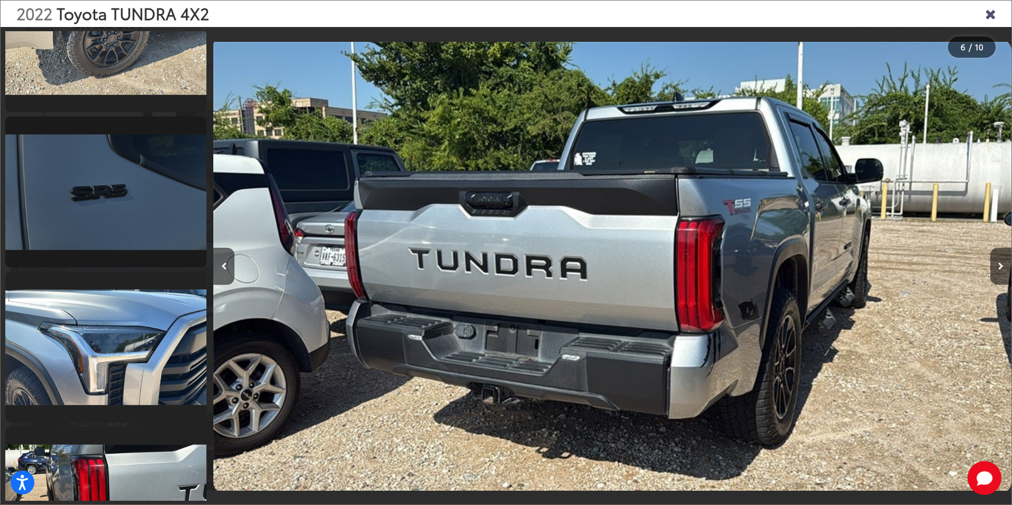
scroll to position [872, 0]
